Goal: Transaction & Acquisition: Purchase product/service

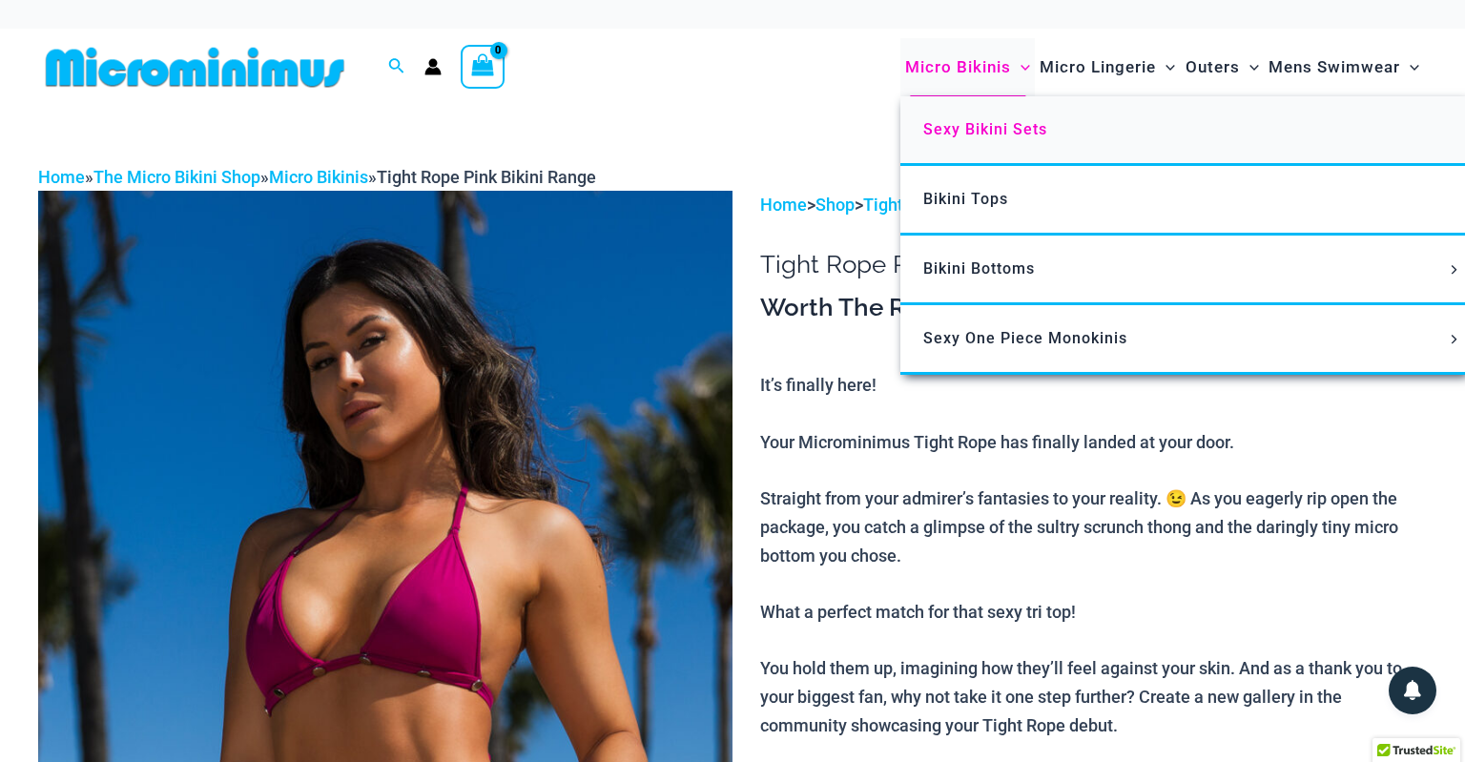
click at [964, 118] on link "Sexy Bikini Sets" at bounding box center [1183, 131] width 567 height 70
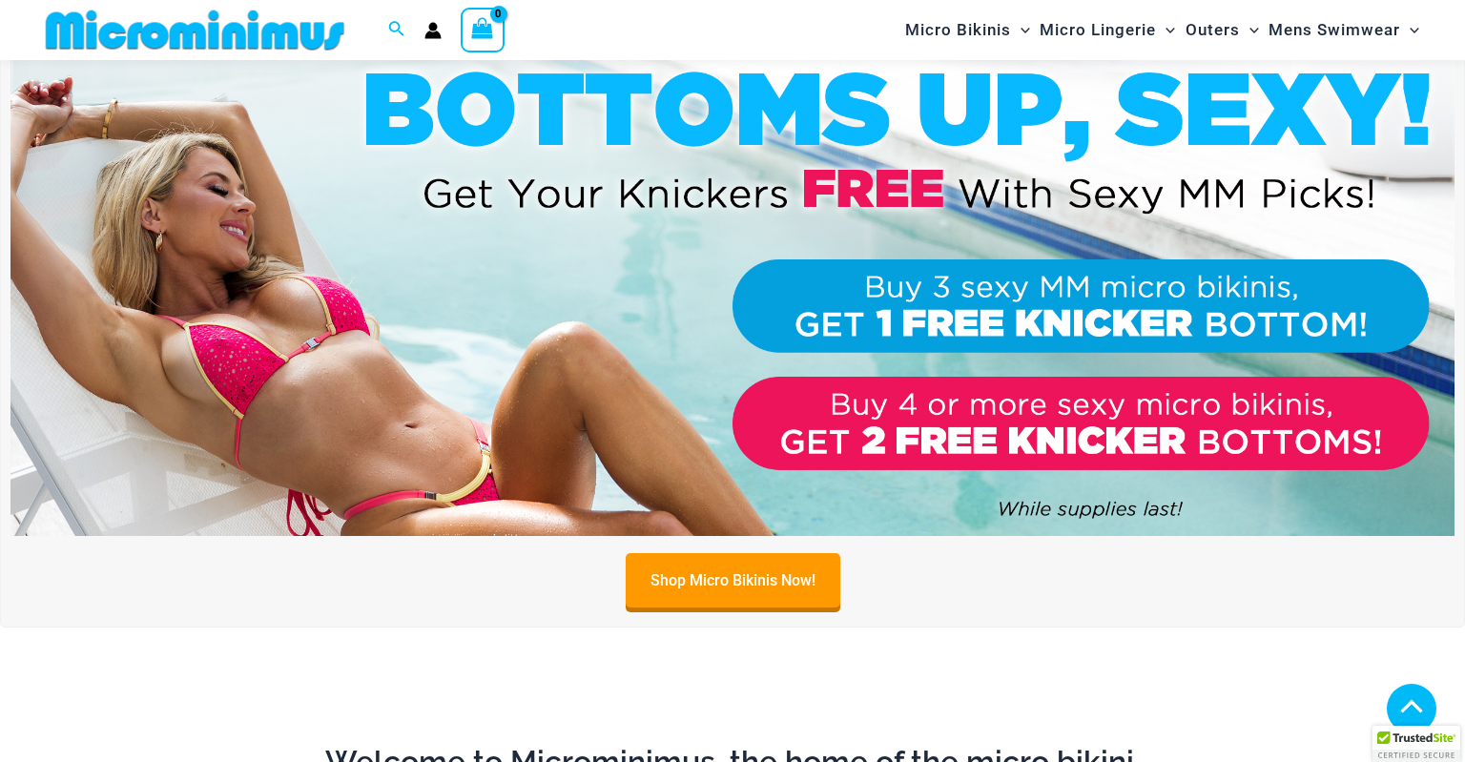
scroll to position [610, 0]
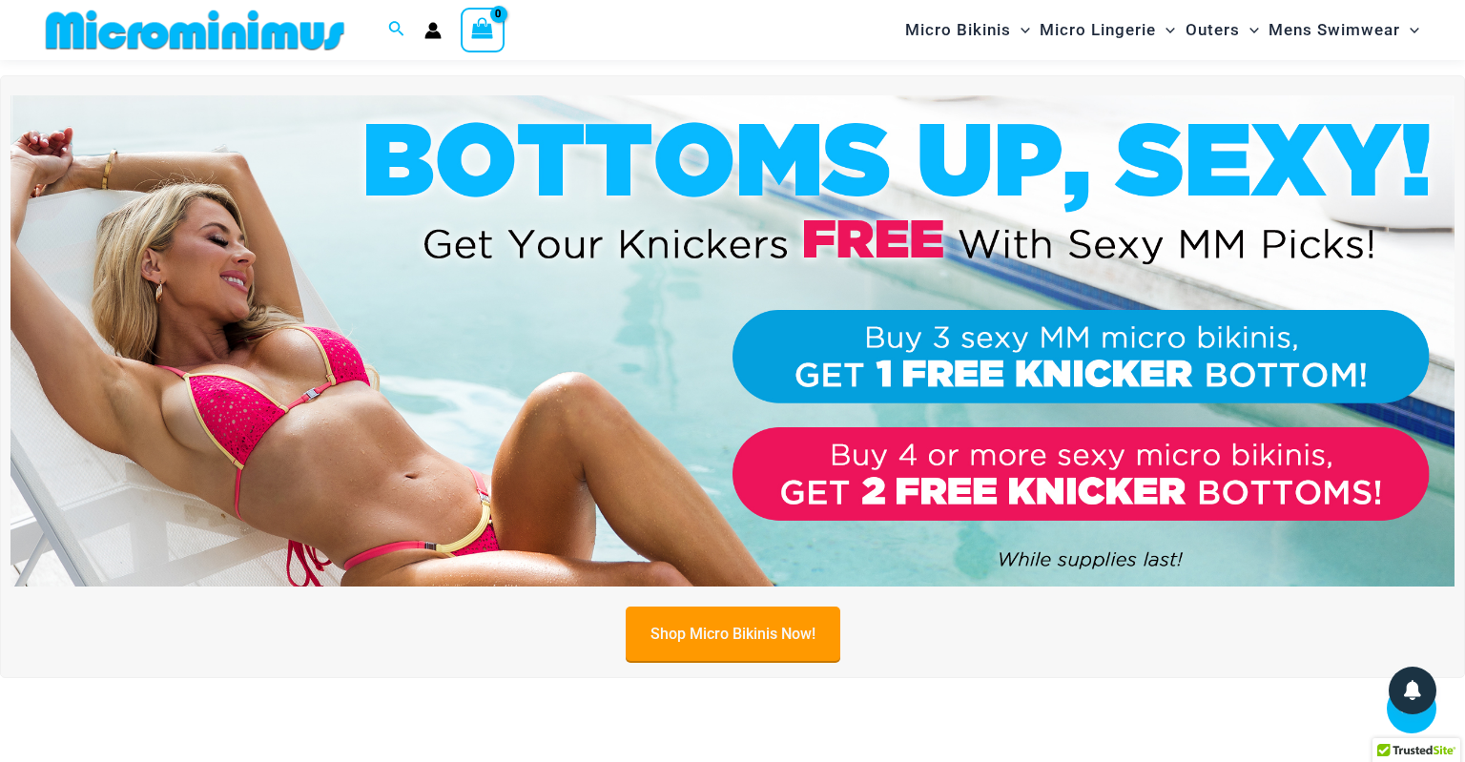
click at [705, 631] on link "Shop Micro Bikinis Now!" at bounding box center [733, 634] width 215 height 54
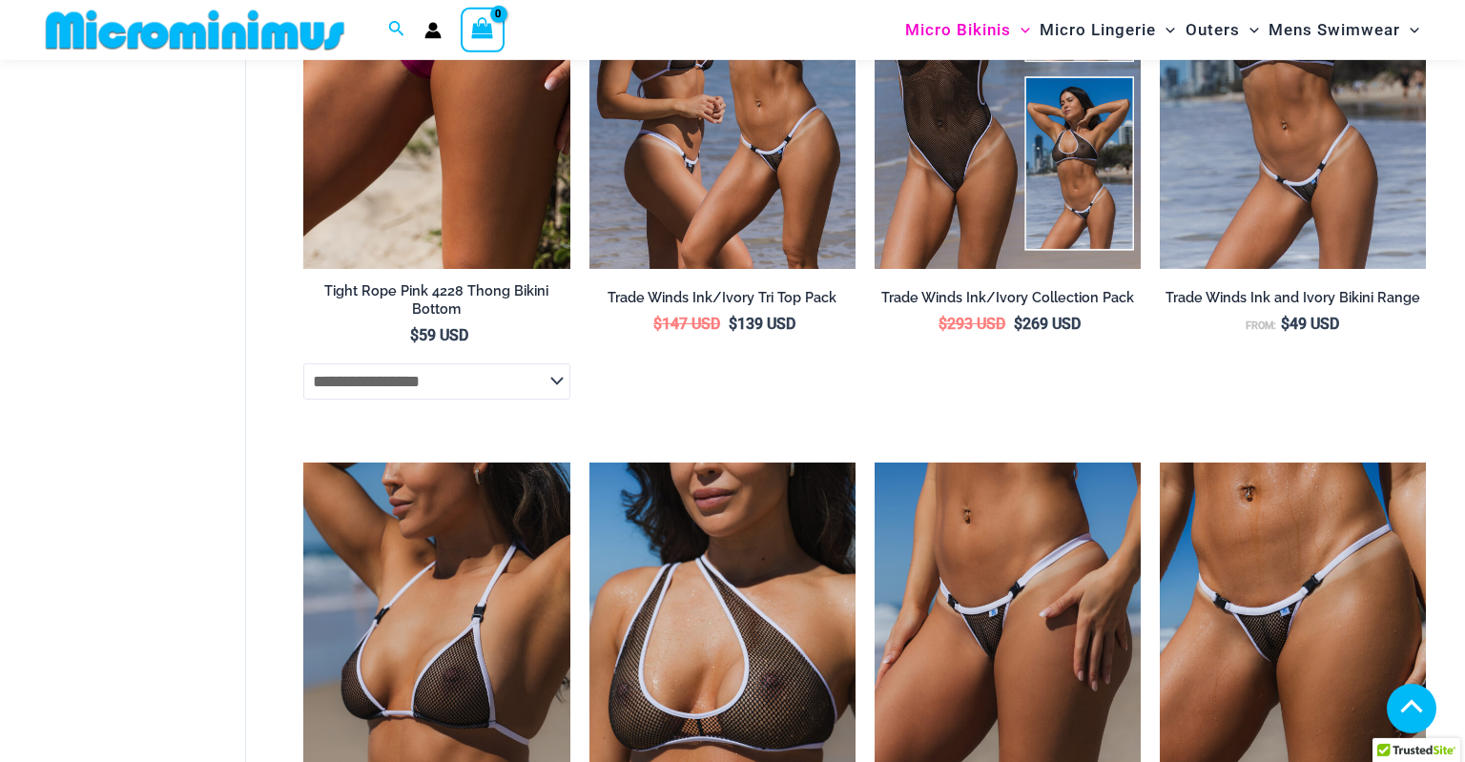
scroll to position [3386, 0]
